Goal: Check status: Check status

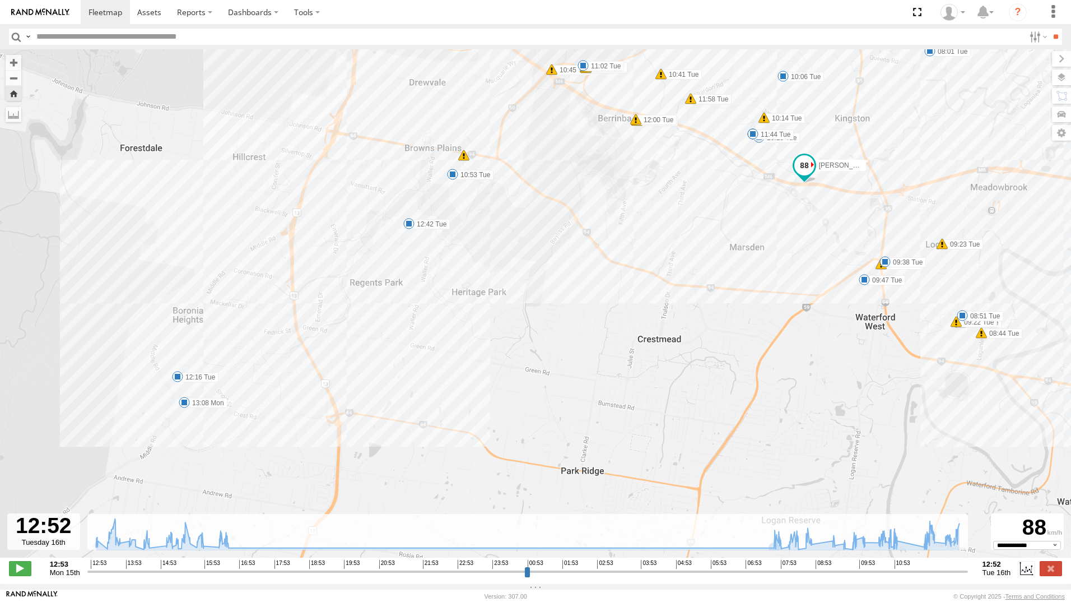
select select "**********"
click at [60, 13] on img at bounding box center [40, 12] width 58 height 8
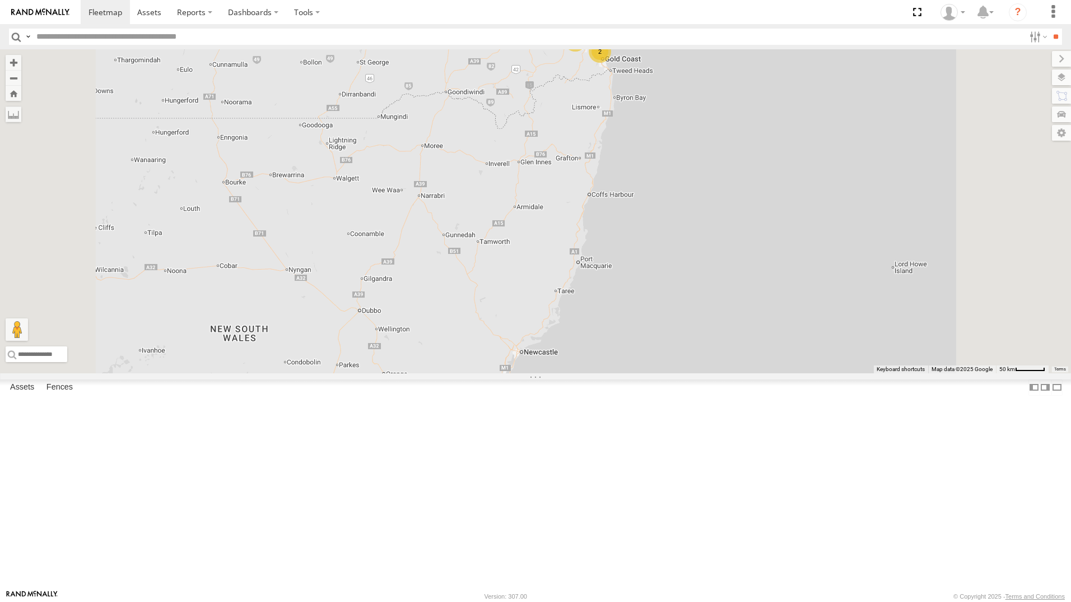
click at [0, 0] on div "All Assets" at bounding box center [0, 0] width 0 height 0
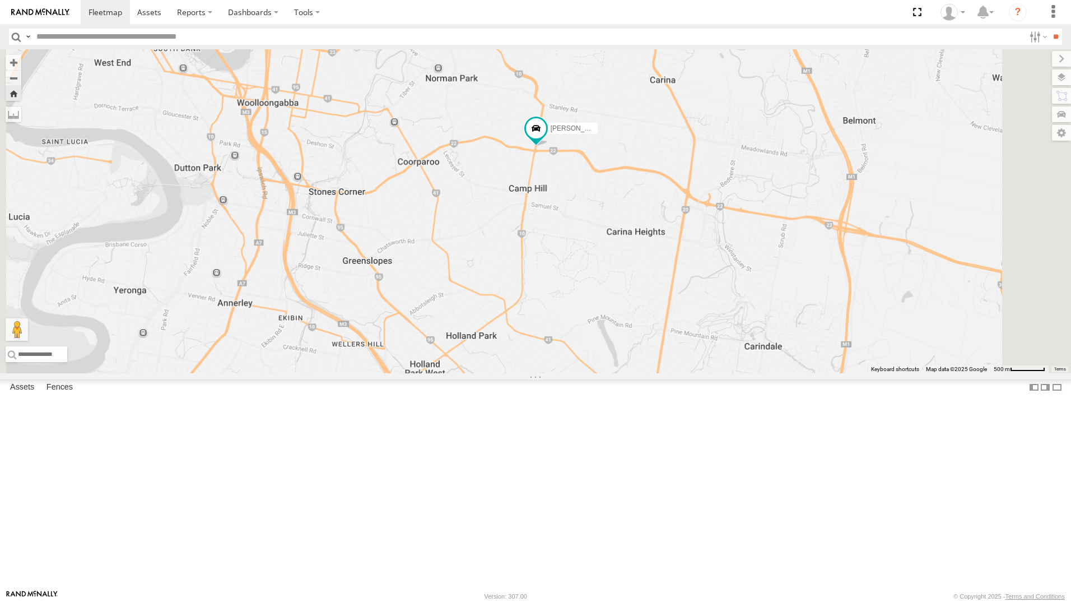
drag, startPoint x: 687, startPoint y: 433, endPoint x: 584, endPoint y: 503, distance: 124.3
click at [585, 373] on div "[PERSON_NAME]" at bounding box center [535, 211] width 1071 height 324
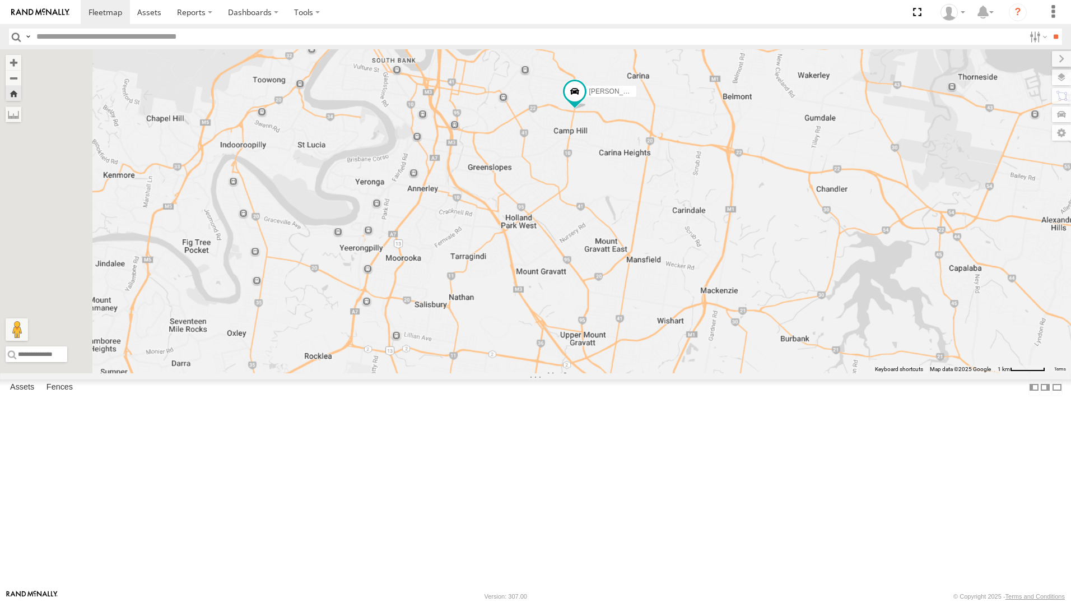
drag, startPoint x: 605, startPoint y: 482, endPoint x: 673, endPoint y: 349, distance: 149.8
click at [673, 349] on div "[PERSON_NAME]" at bounding box center [535, 211] width 1071 height 324
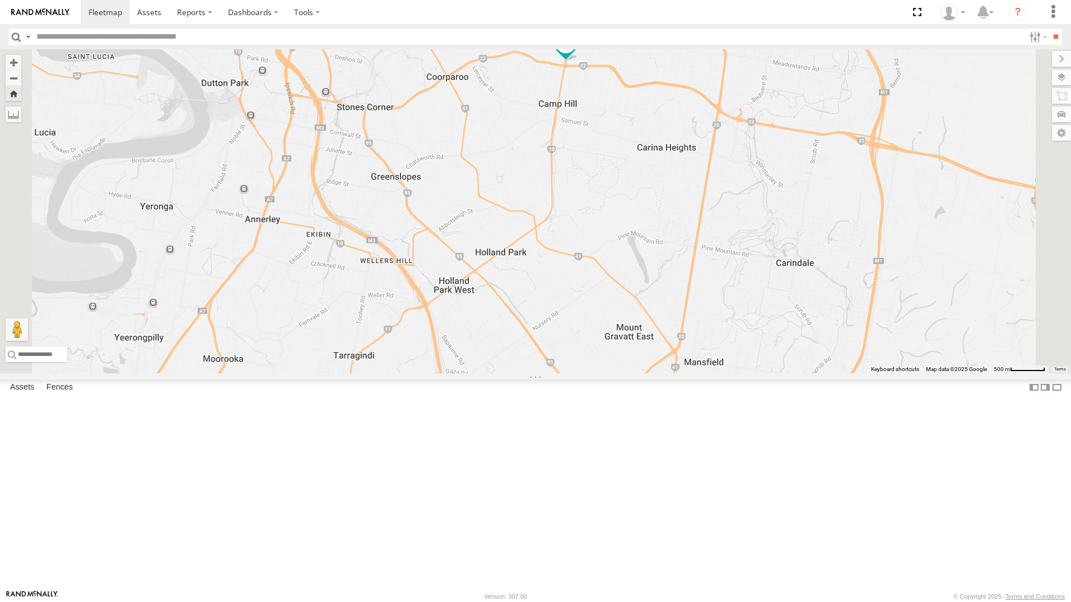
drag, startPoint x: 681, startPoint y: 296, endPoint x: 669, endPoint y: 319, distance: 25.8
click at [669, 319] on div "[PERSON_NAME]" at bounding box center [535, 211] width 1071 height 324
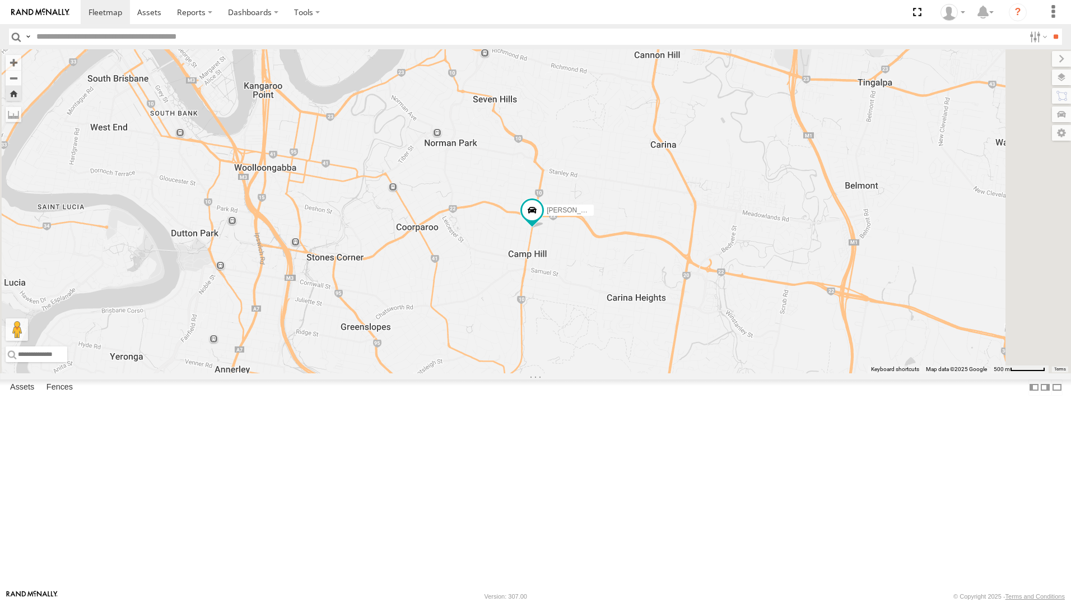
click at [0, 0] on div "[PERSON_NAME]" at bounding box center [0, 0] width 0 height 0
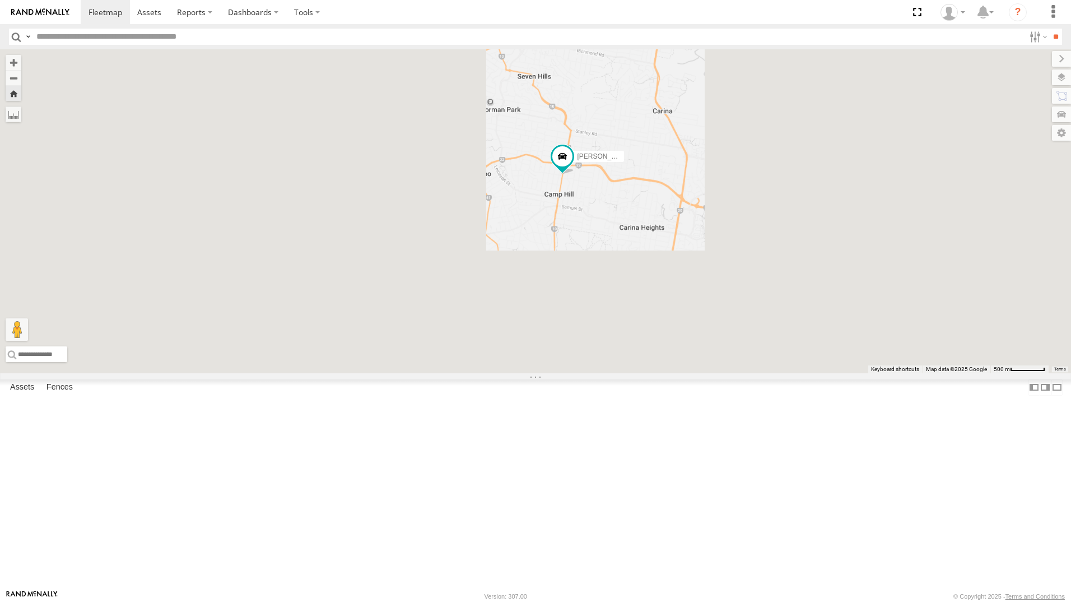
drag, startPoint x: 763, startPoint y: 475, endPoint x: 732, endPoint y: 365, distance: 114.1
click at [732, 365] on div "[PERSON_NAME]" at bounding box center [535, 211] width 1071 height 324
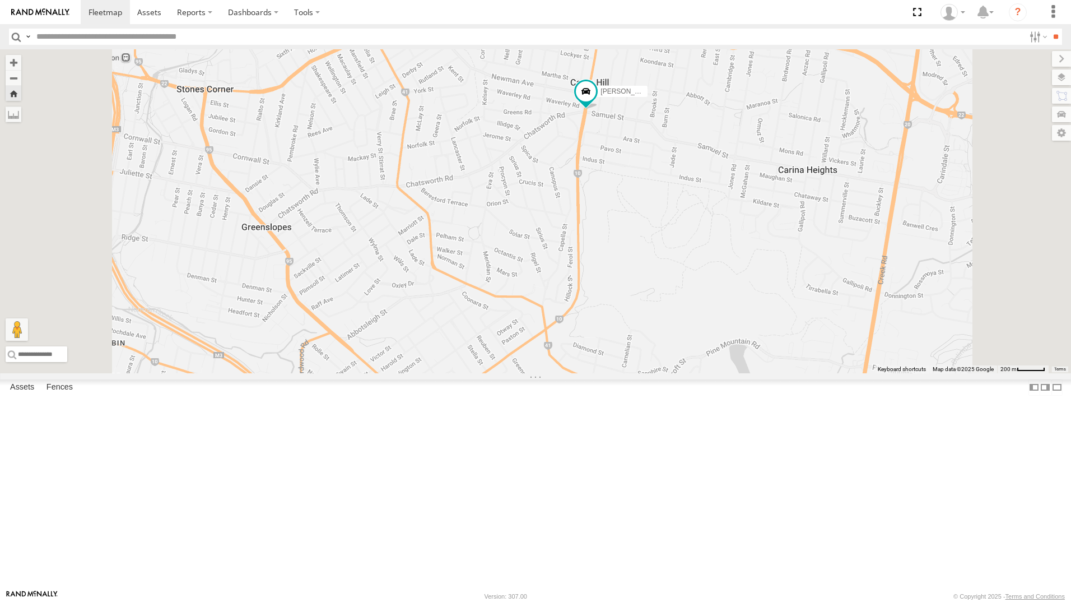
drag, startPoint x: 703, startPoint y: 336, endPoint x: 727, endPoint y: 249, distance: 90.8
click at [727, 249] on div "[PERSON_NAME]" at bounding box center [535, 211] width 1071 height 324
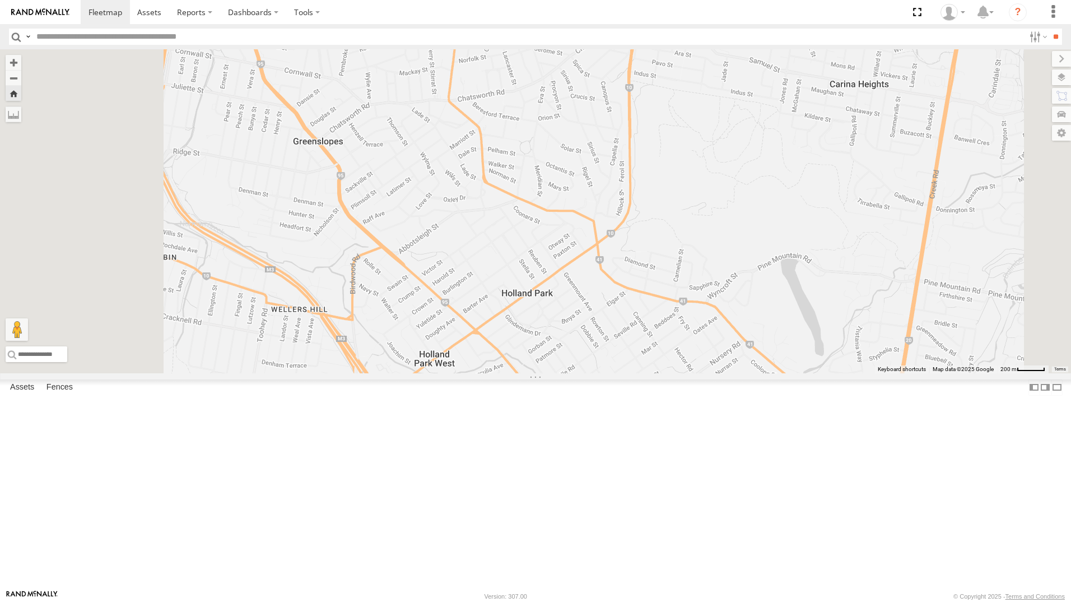
drag, startPoint x: 603, startPoint y: 466, endPoint x: 652, endPoint y: 391, distance: 89.5
click at [652, 373] on div "[PERSON_NAME]" at bounding box center [535, 211] width 1071 height 324
